Goal: Information Seeking & Learning: Learn about a topic

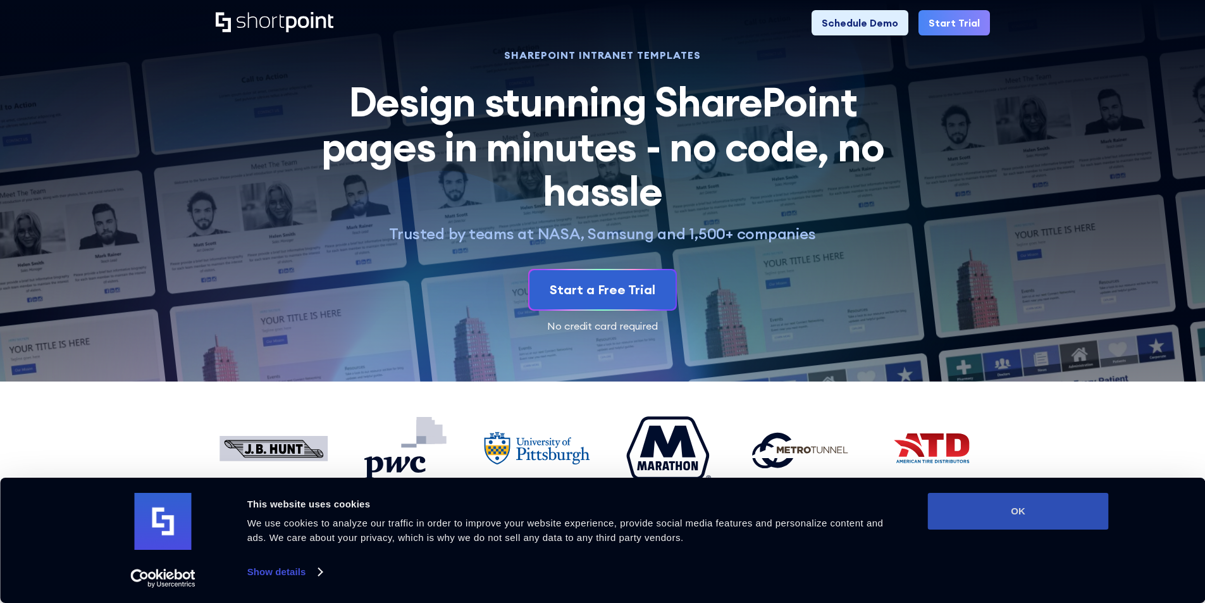
click at [1041, 513] on button "OK" at bounding box center [1018, 511] width 181 height 37
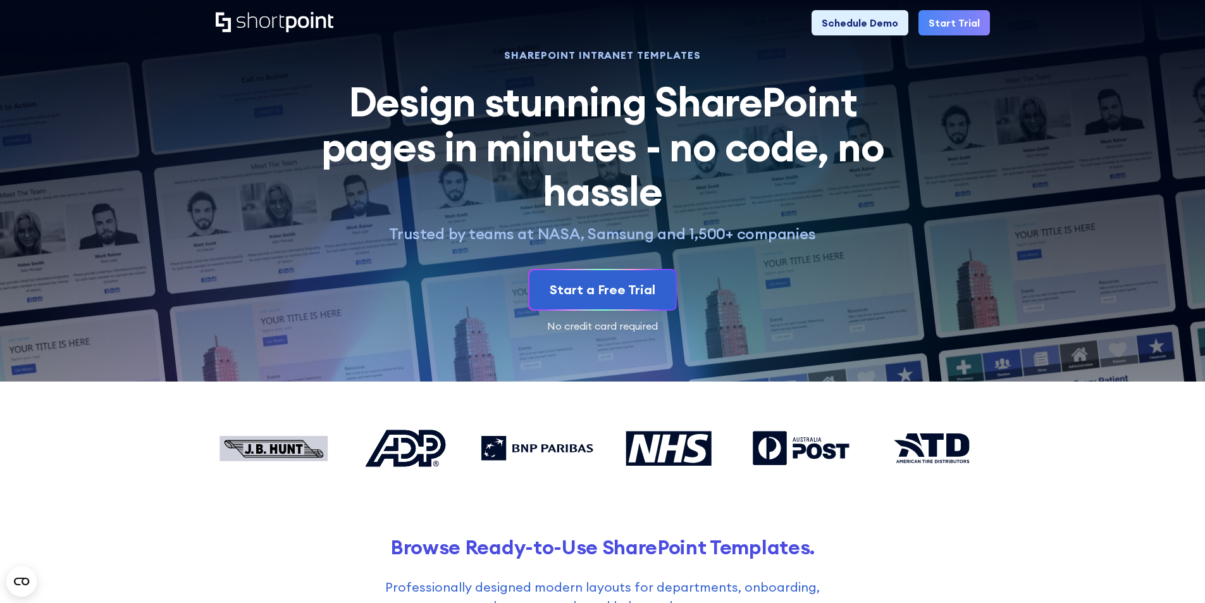
click at [298, 23] on icon "Home" at bounding box center [309, 22] width 47 height 20
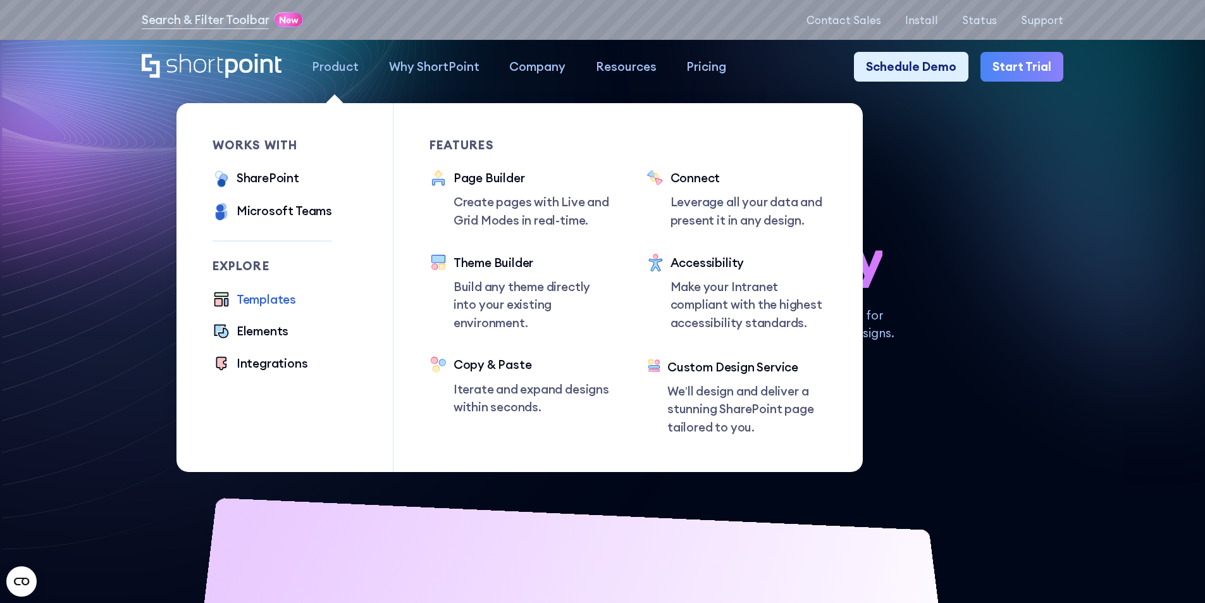
click at [276, 302] on div "Templates" at bounding box center [265, 299] width 59 height 18
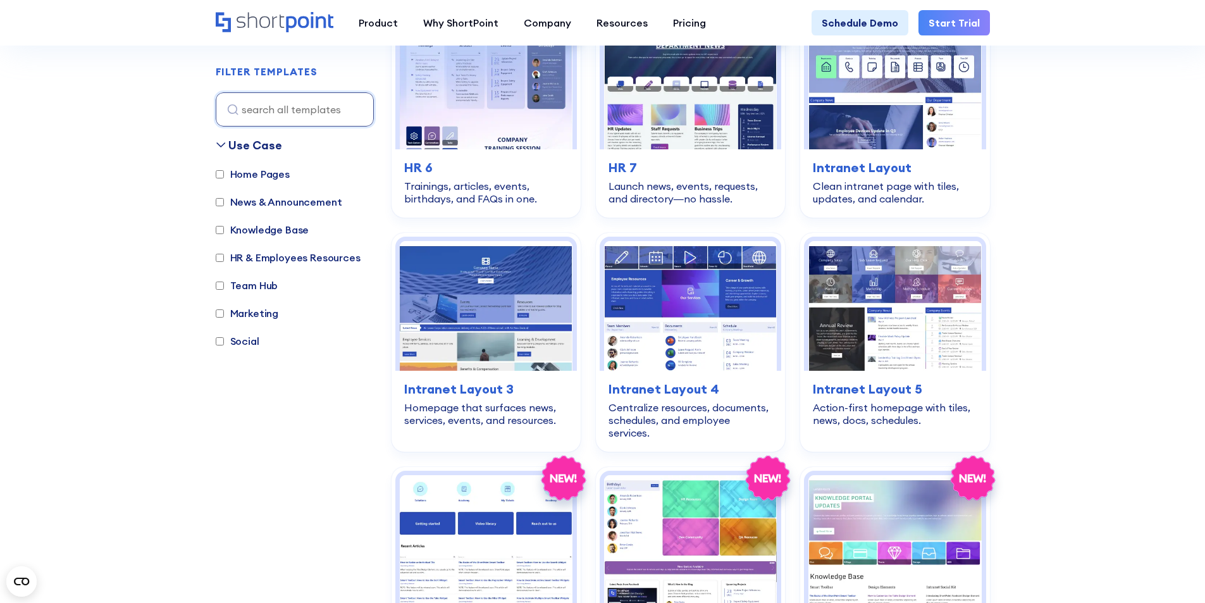
scroll to position [901, 0]
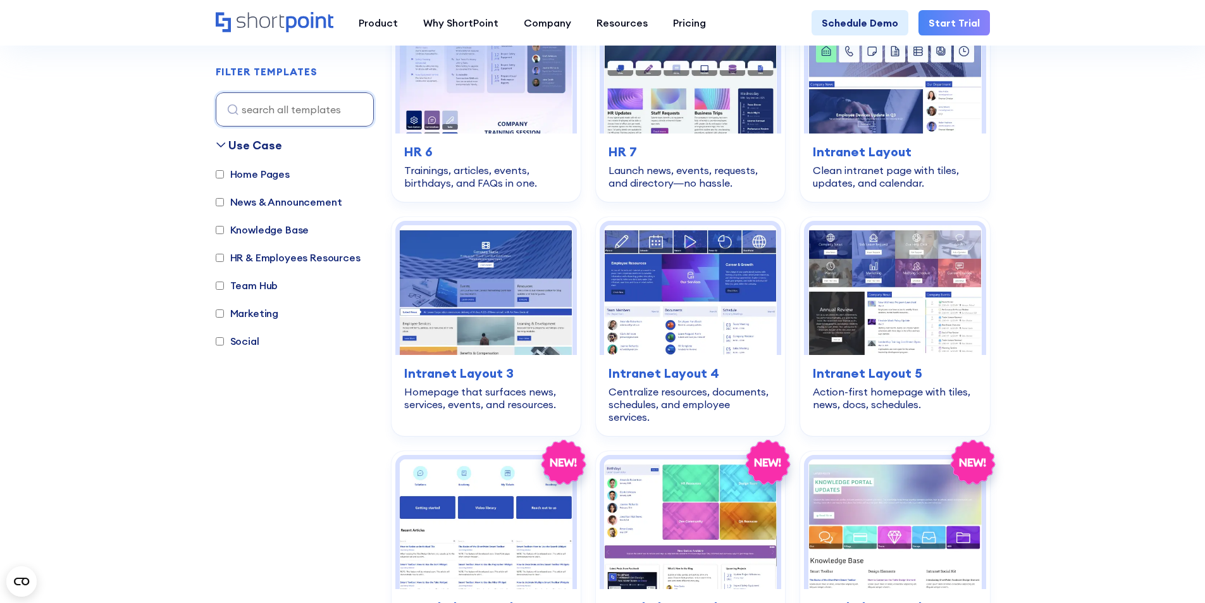
click at [1145, 318] on section "SHAREPOINT TEMPLATES Fully customizable SharePoint templates with ShortPoint Ex…" at bounding box center [602, 361] width 1205 height 2474
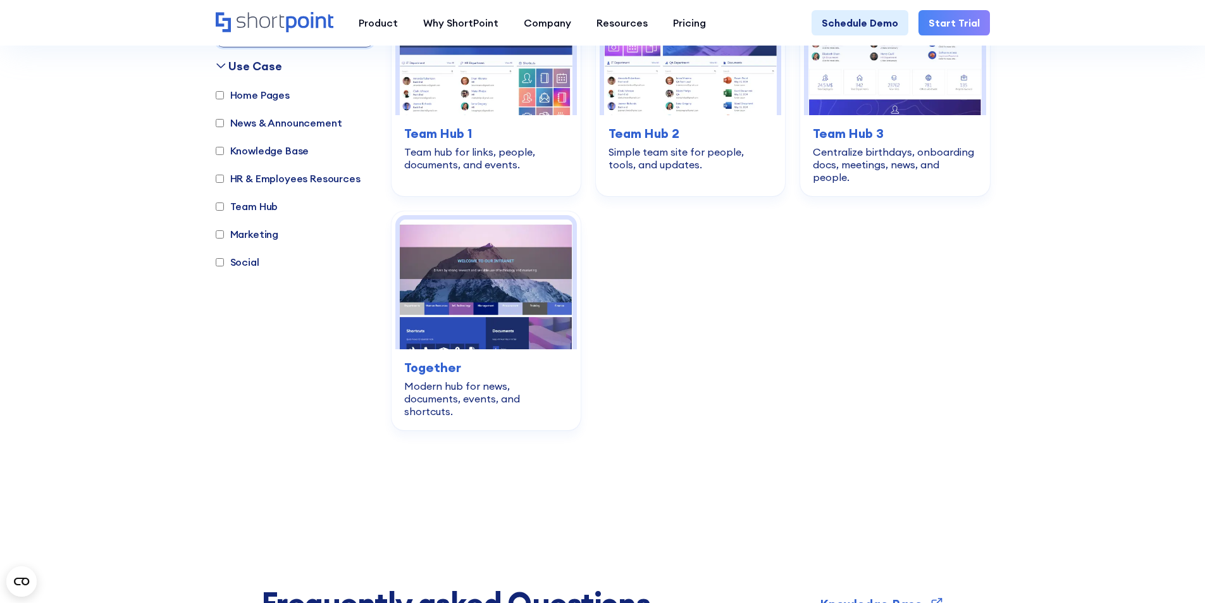
scroll to position [2023, 0]
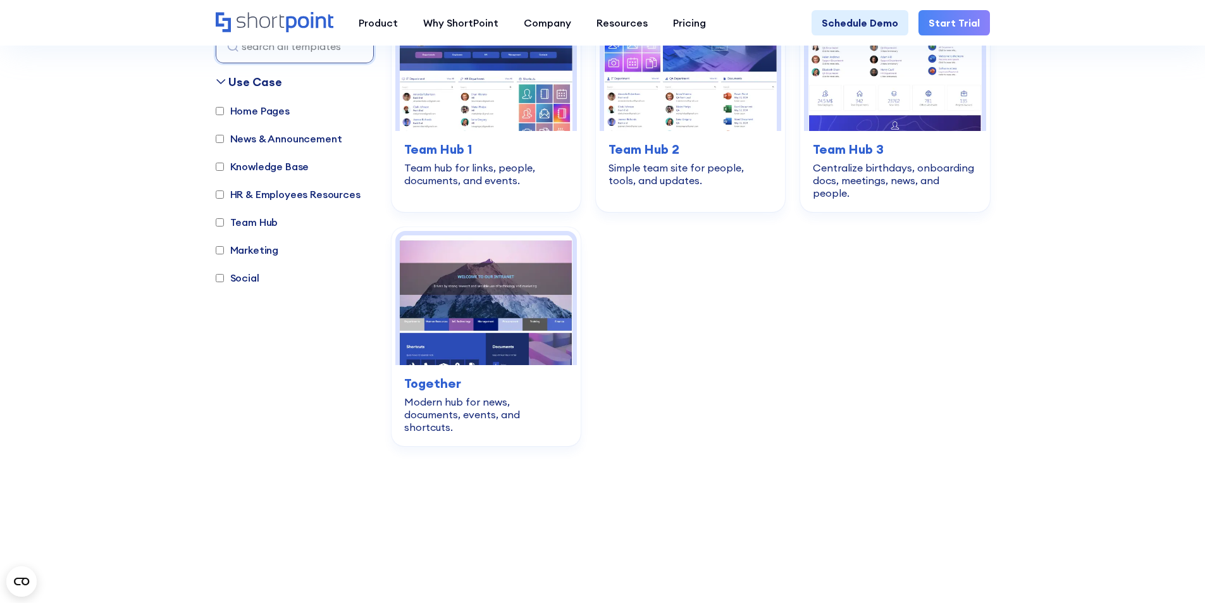
drag, startPoint x: 771, startPoint y: 347, endPoint x: 780, endPoint y: 347, distance: 8.9
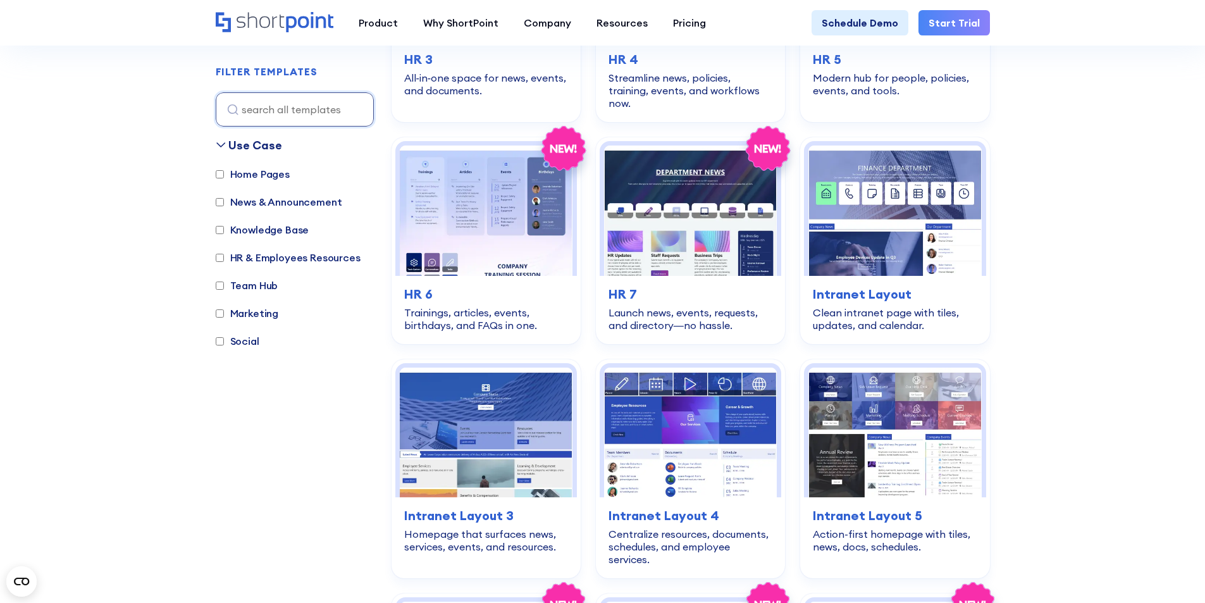
scroll to position [790, 0]
